Goal: Navigation & Orientation: Find specific page/section

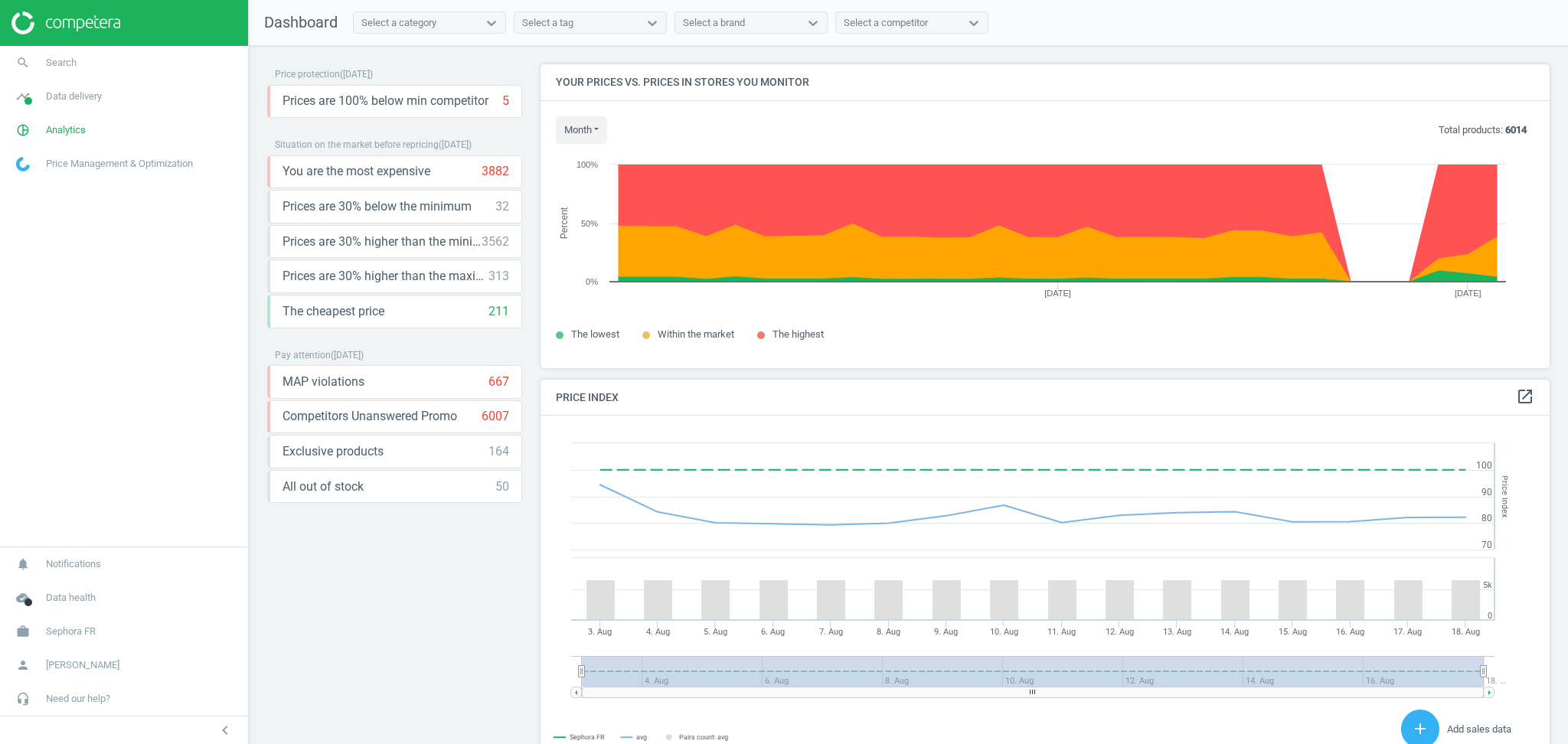
scroll to position [383, 1024]
click at [56, 626] on span "Sephora FR" at bounding box center [71, 631] width 50 height 14
click at [51, 584] on span "Switch campaign" at bounding box center [51, 586] width 68 height 12
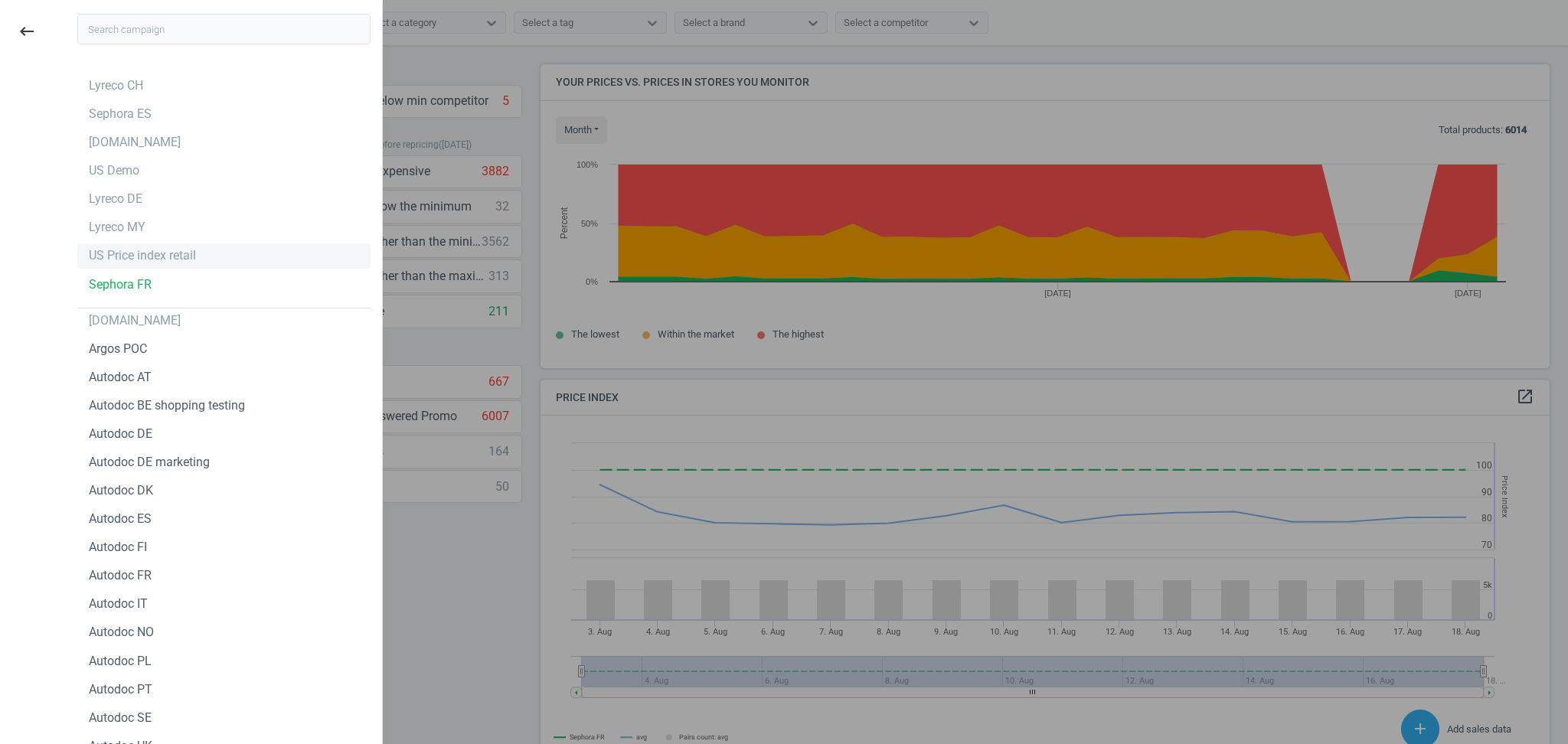
click at [162, 249] on div "US Price index retail" at bounding box center [142, 256] width 107 height 17
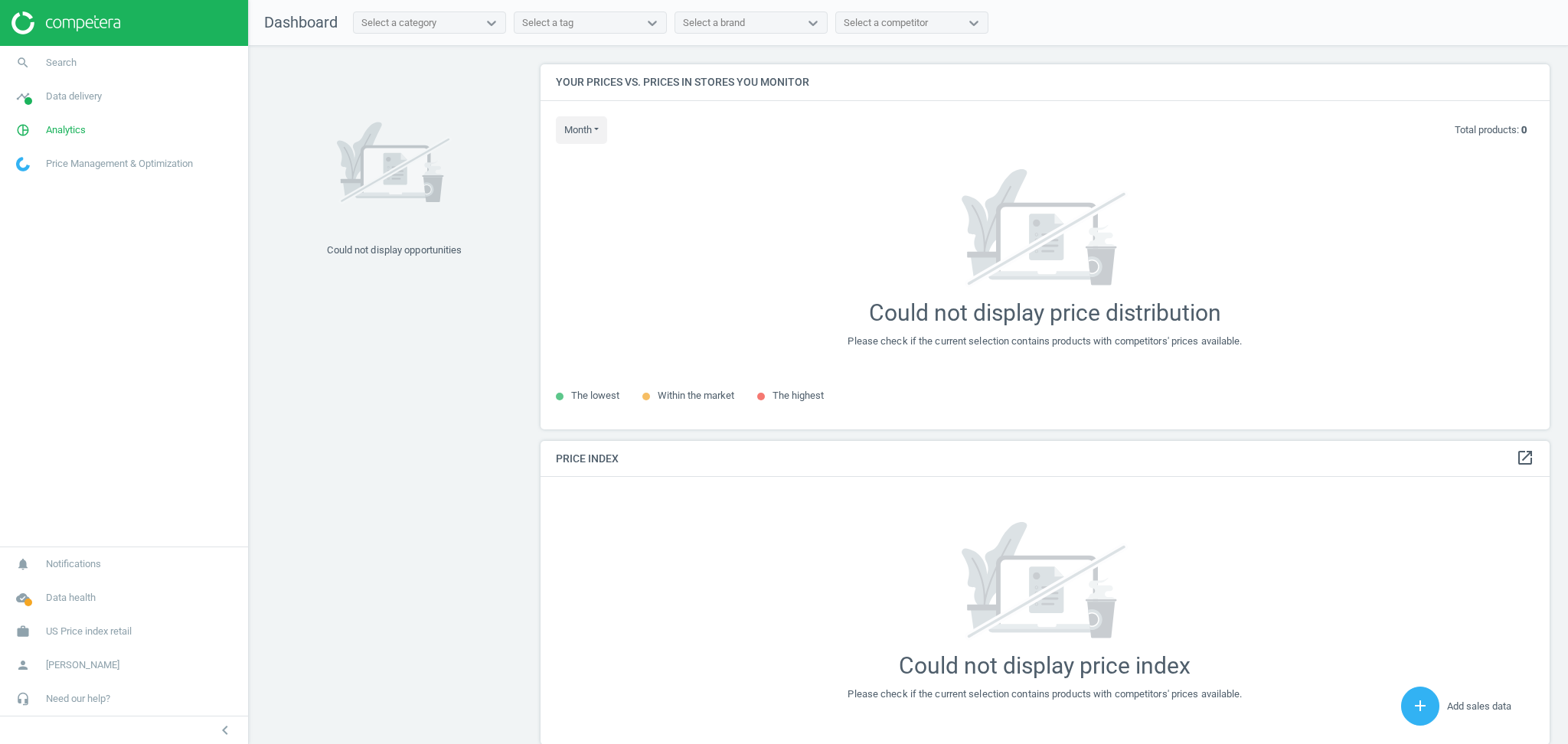
scroll to position [396, 1024]
click at [98, 98] on span "Data delivery" at bounding box center [73, 96] width 56 height 14
click at [59, 178] on link "Matches" at bounding box center [124, 175] width 248 height 23
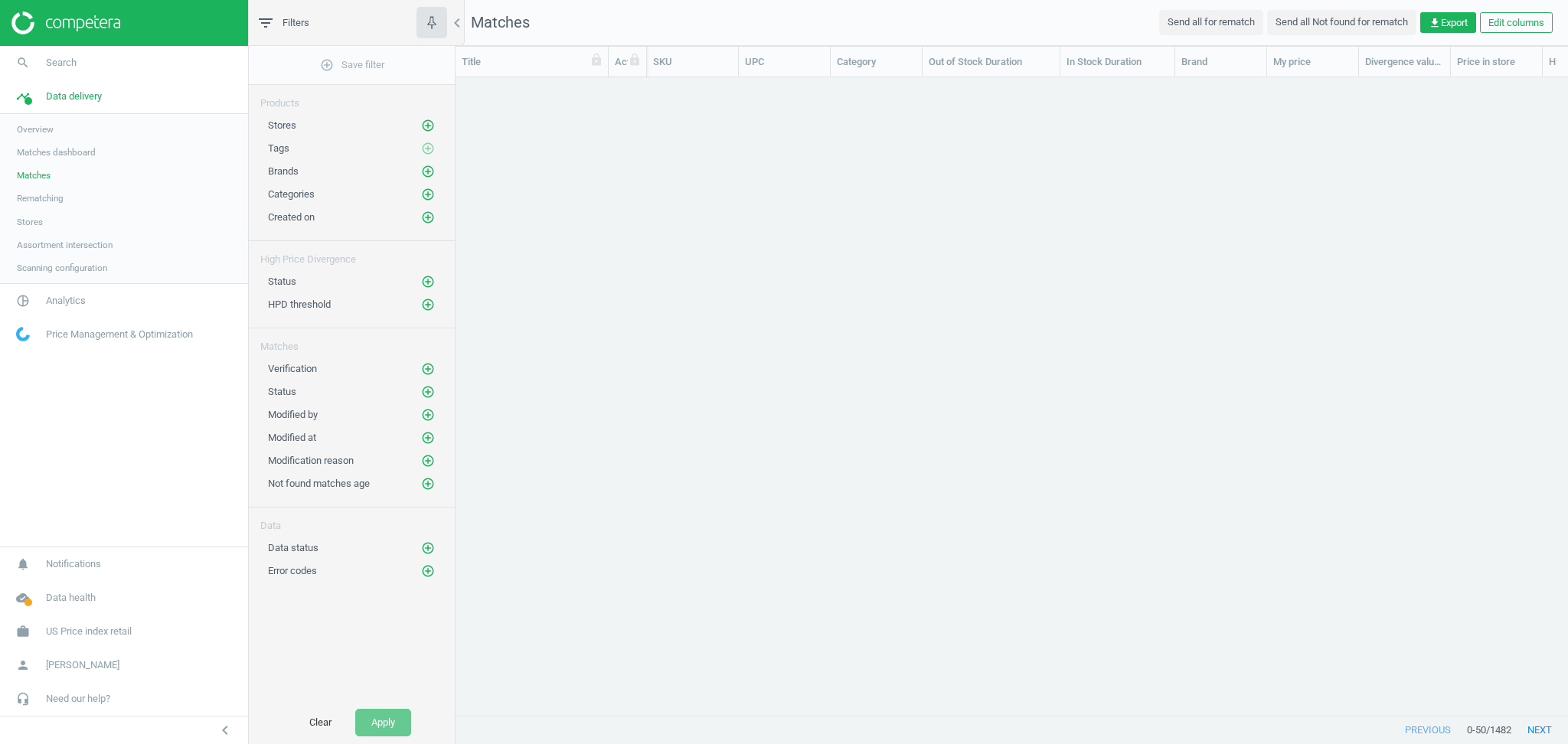
scroll to position [15, 16]
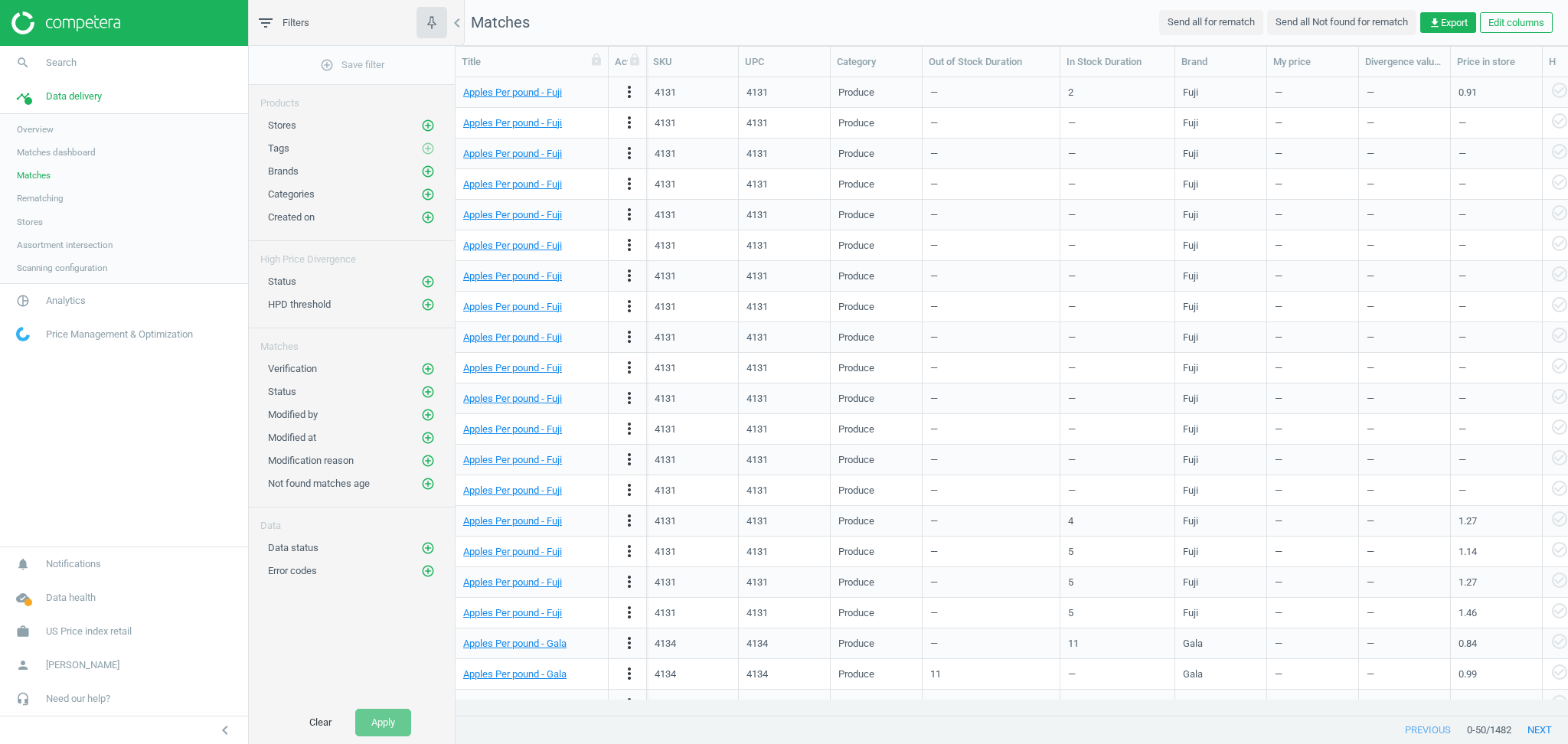
click at [39, 224] on span "Stores" at bounding box center [30, 221] width 26 height 12
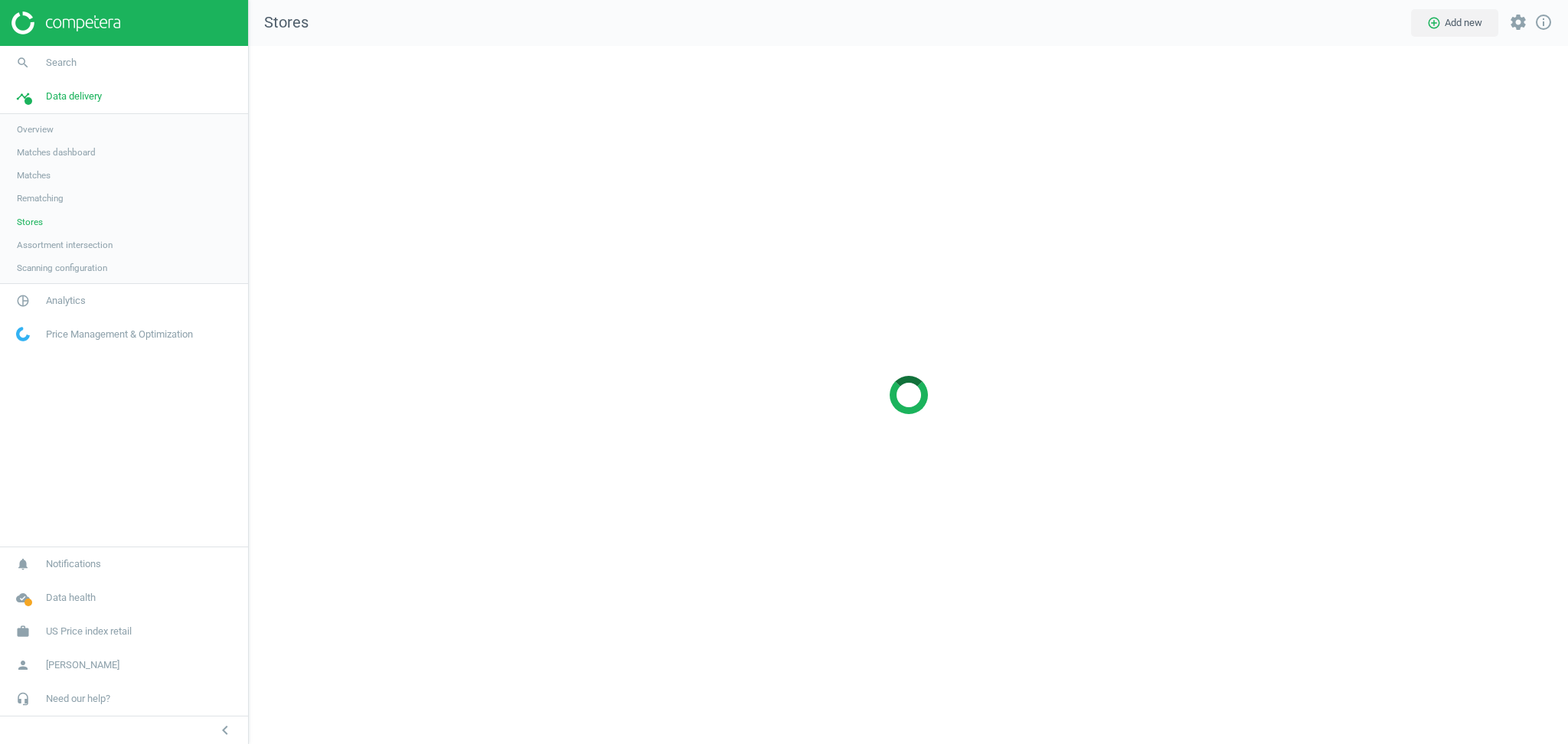
scroll to position [729, 1351]
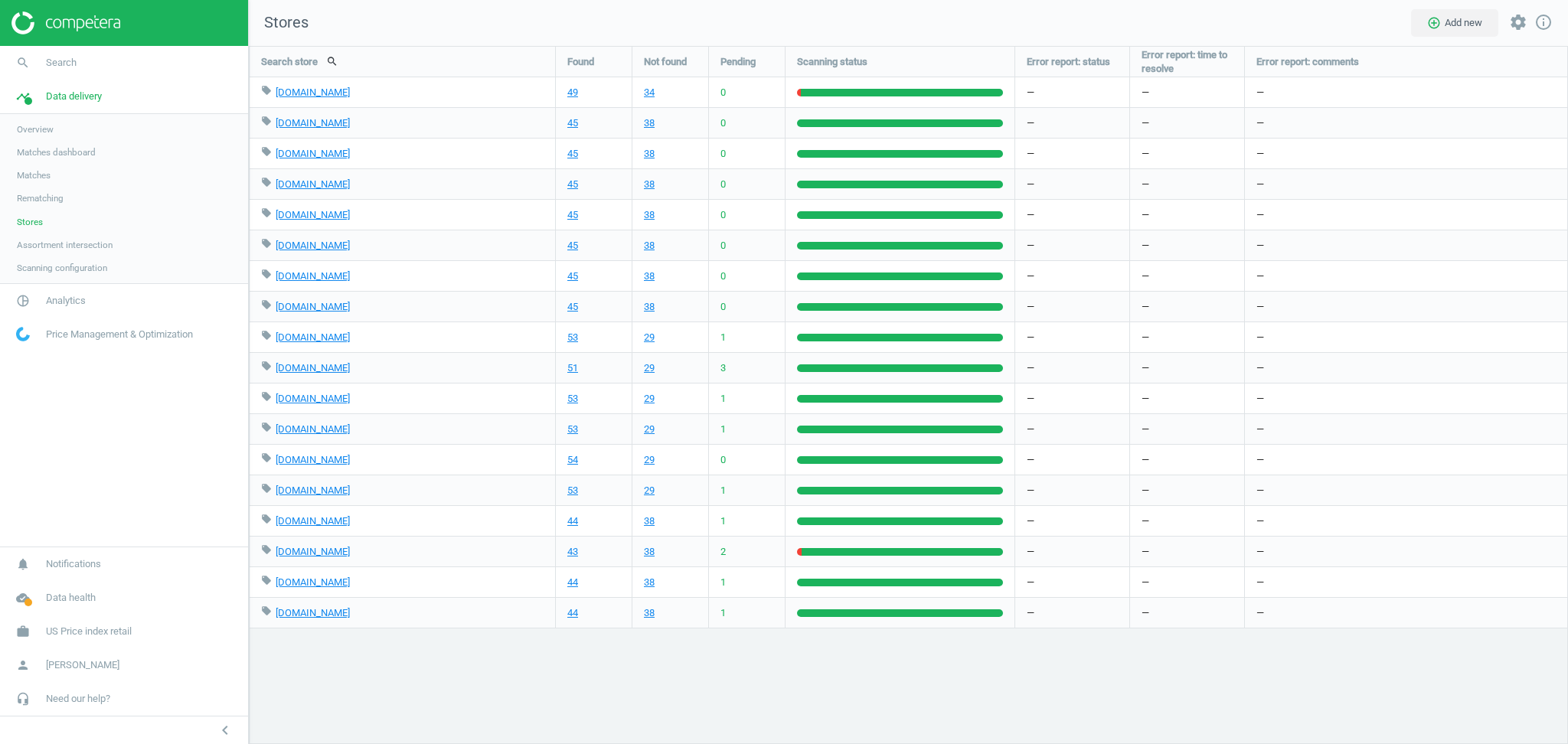
click at [47, 150] on span "Matches dashboard" at bounding box center [56, 151] width 79 height 12
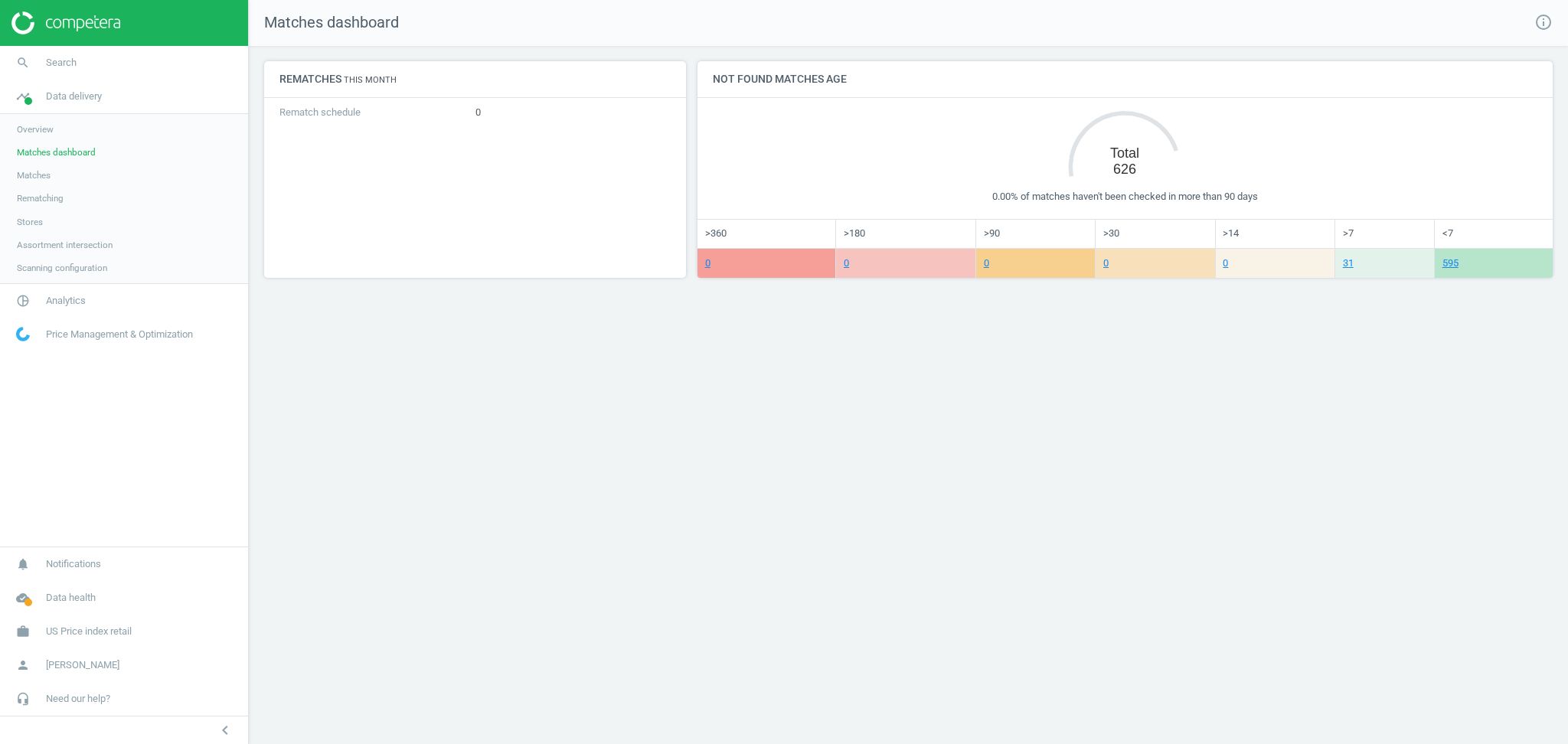
click at [43, 179] on span "Matches" at bounding box center [34, 175] width 34 height 12
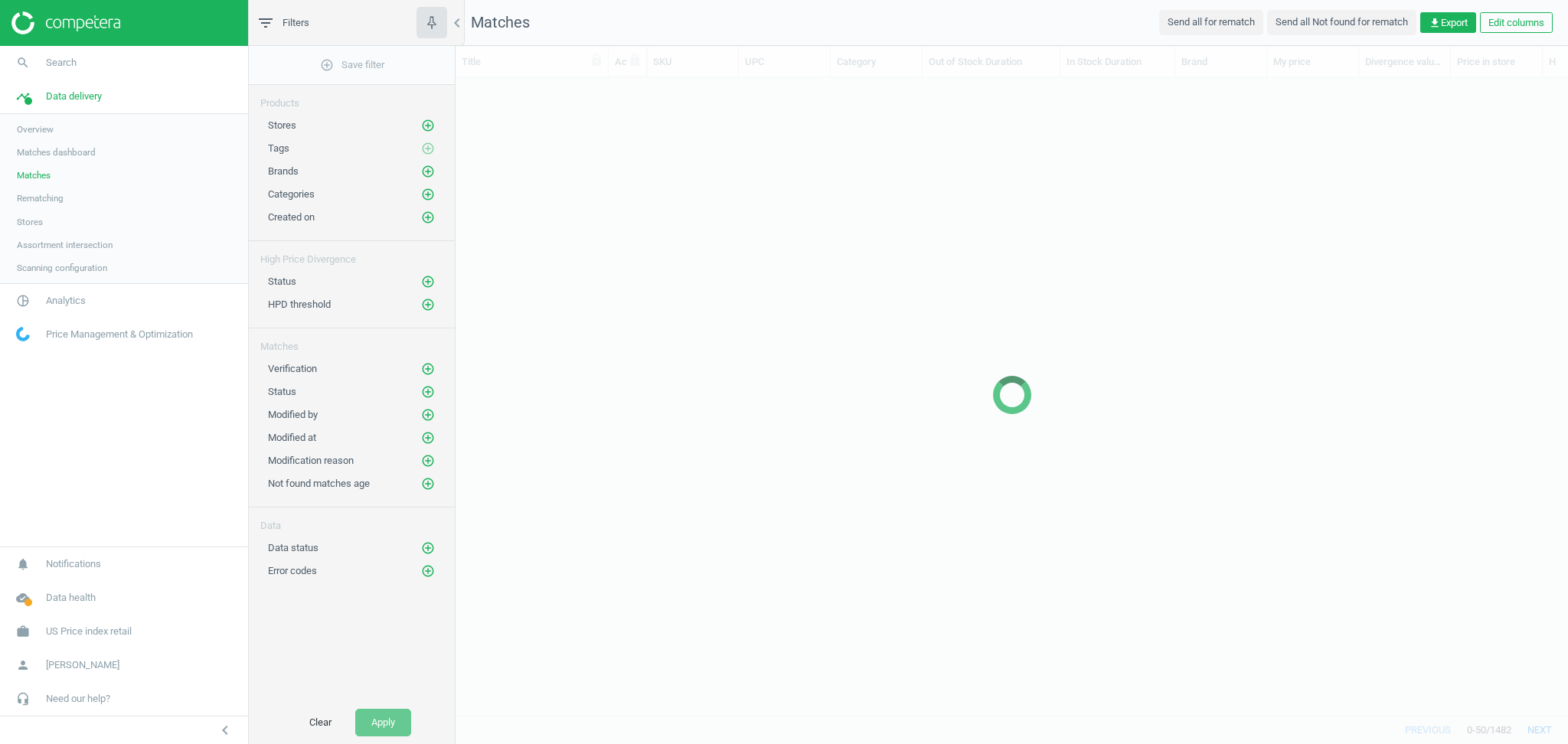
scroll to position [606, 1096]
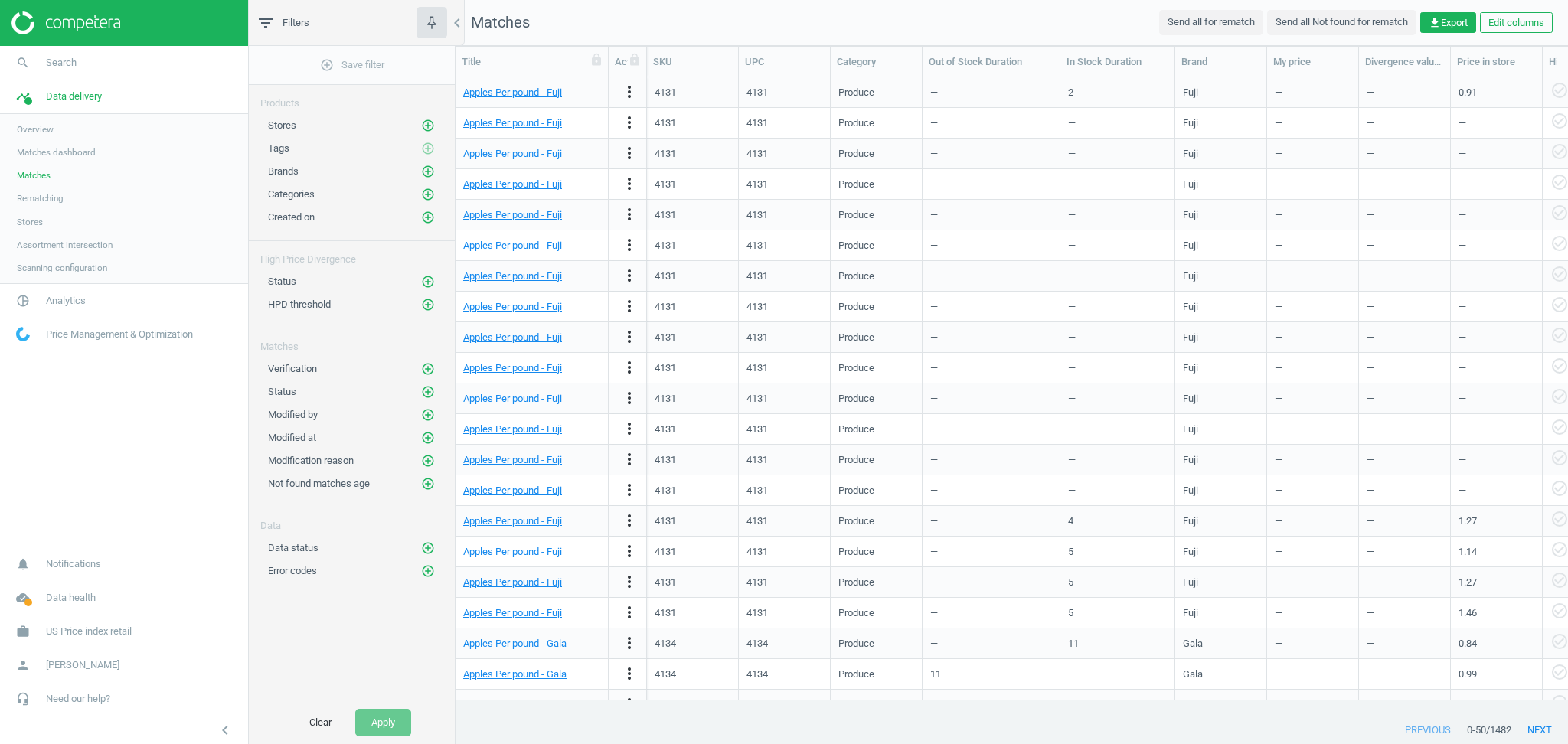
click at [61, 417] on nav "search Search timeline Data delivery Overview Matches dashboard Matches Rematch…" at bounding box center [124, 296] width 248 height 500
click at [61, 298] on span "Analytics" at bounding box center [66, 300] width 40 height 14
click at [44, 188] on span "Products" at bounding box center [35, 185] width 36 height 12
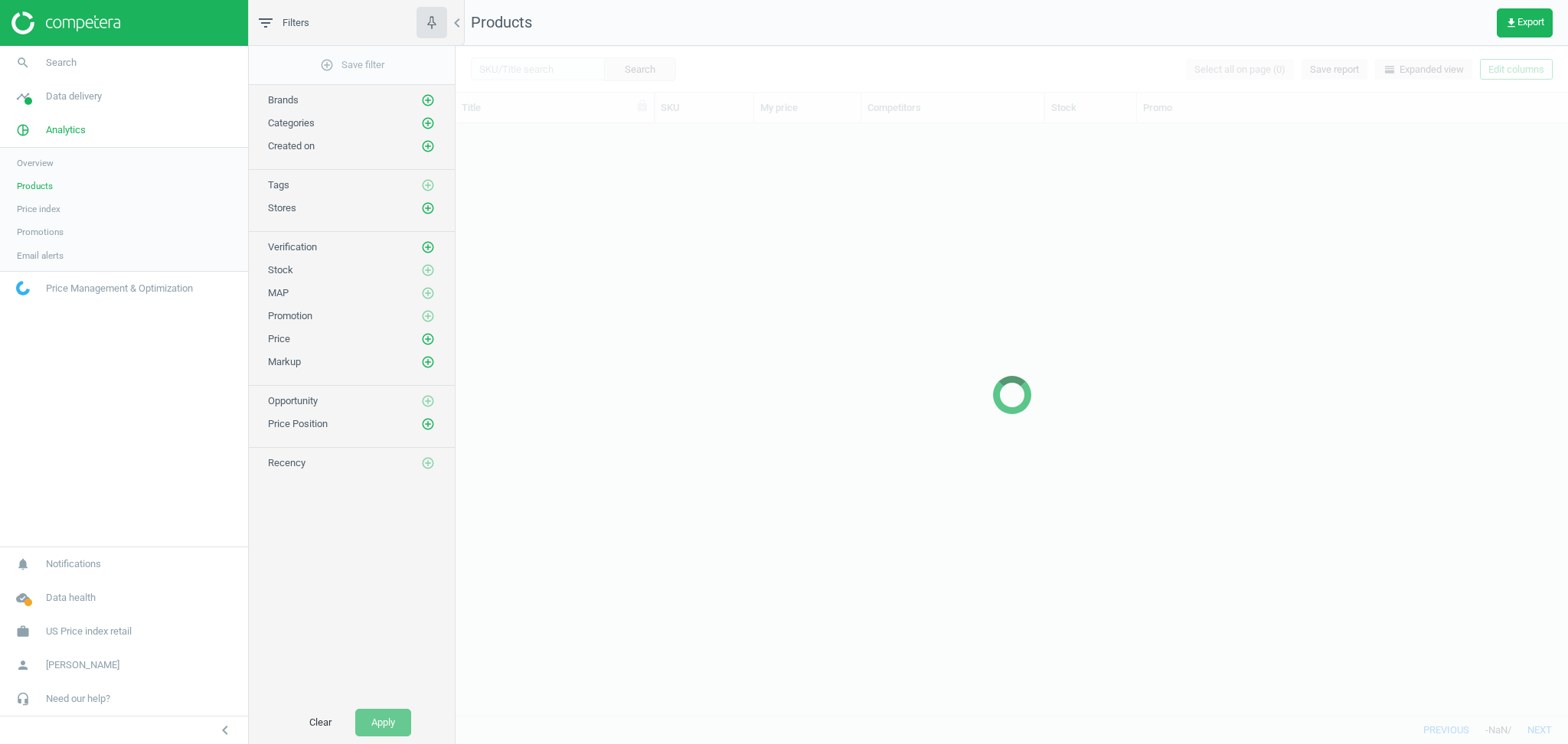
scroll to position [577, 1096]
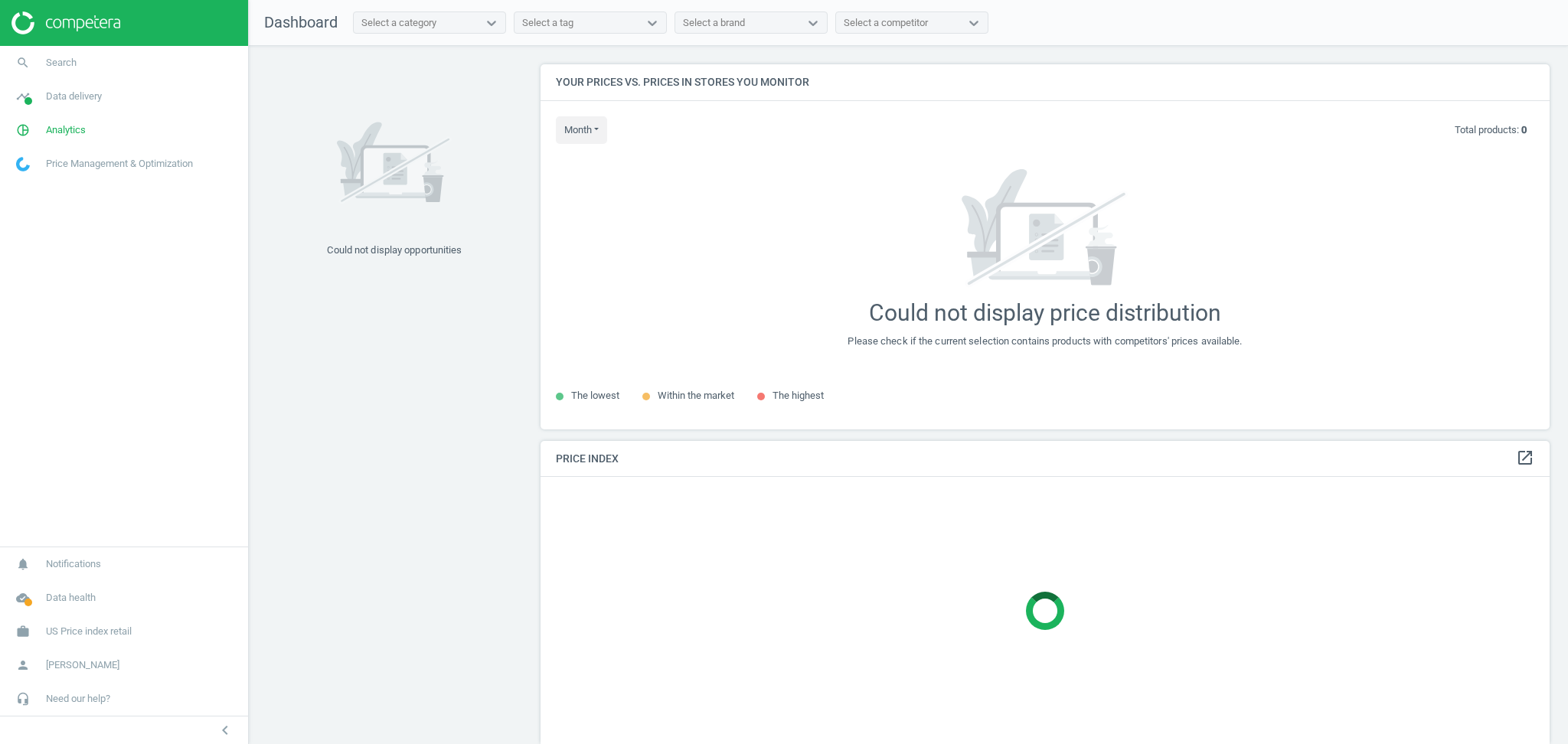
scroll to position [396, 1024]
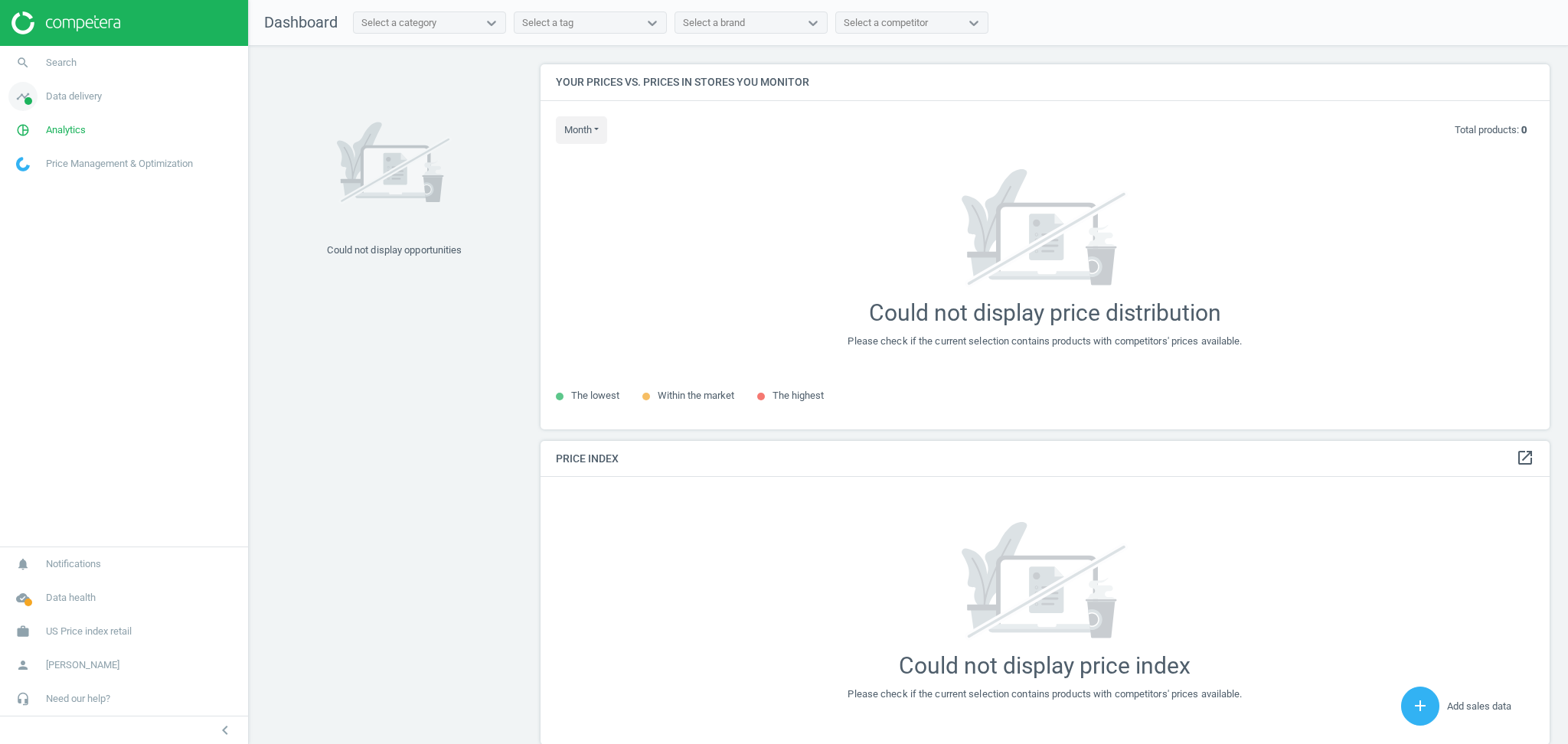
click at [76, 99] on span "Data delivery" at bounding box center [73, 96] width 56 height 14
click at [64, 305] on span "Analytics" at bounding box center [66, 300] width 40 height 14
click at [45, 184] on span "Products" at bounding box center [35, 185] width 36 height 12
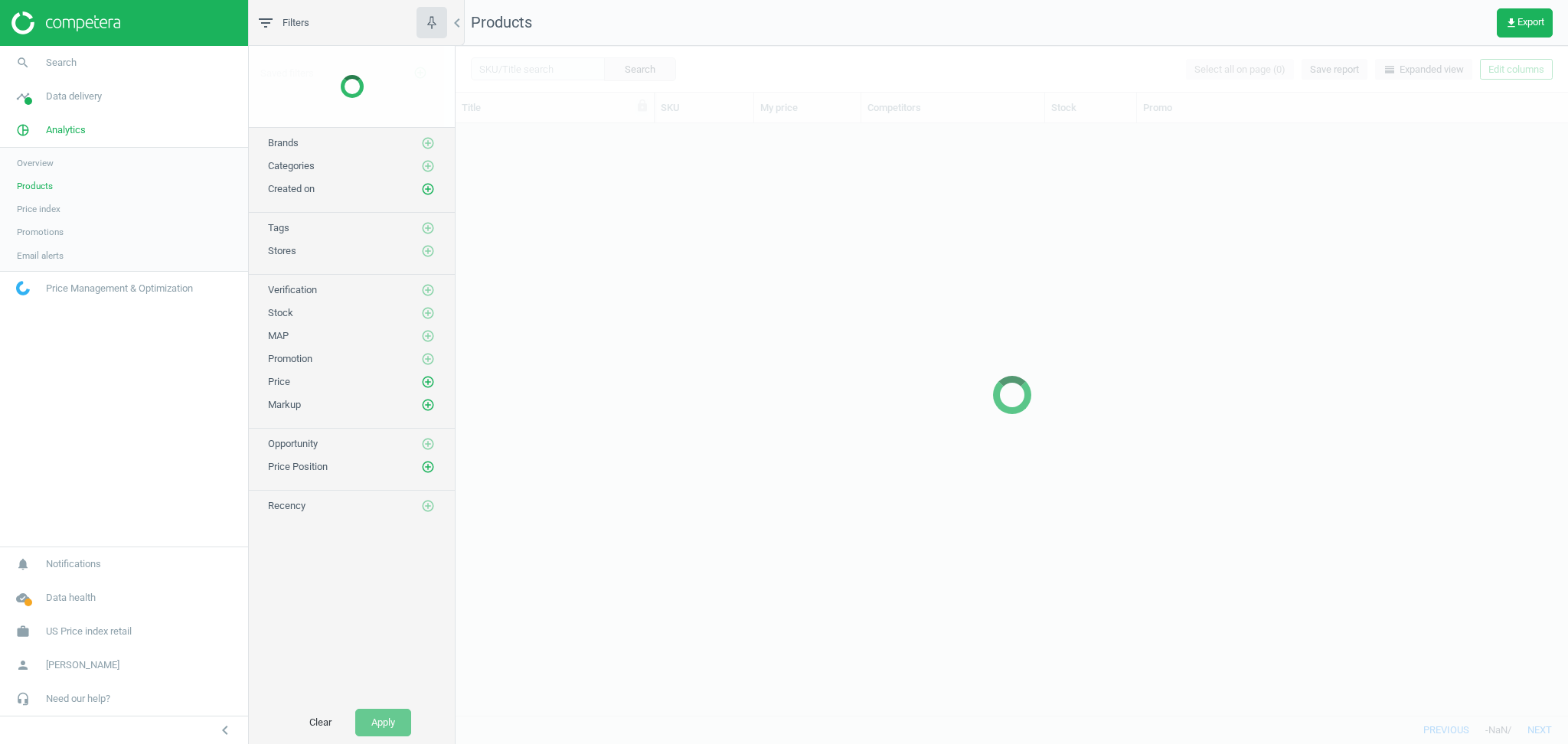
scroll to position [577, 1096]
